Goal: Navigation & Orientation: Find specific page/section

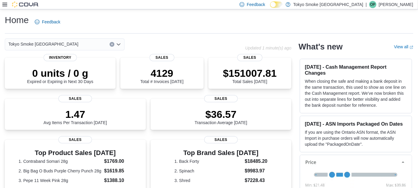
click at [398, 1] on div "Feedback Dark Mode Tokyo Smoke Canada | OP [PERSON_NAME]" at bounding box center [325, 5] width 176 height 12
click at [400, 5] on p "[PERSON_NAME]" at bounding box center [395, 4] width 34 height 7
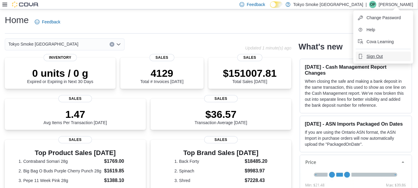
click at [379, 56] on span "Sign Out" at bounding box center [374, 56] width 16 height 6
